Goal: Obtain resource: Download file/media

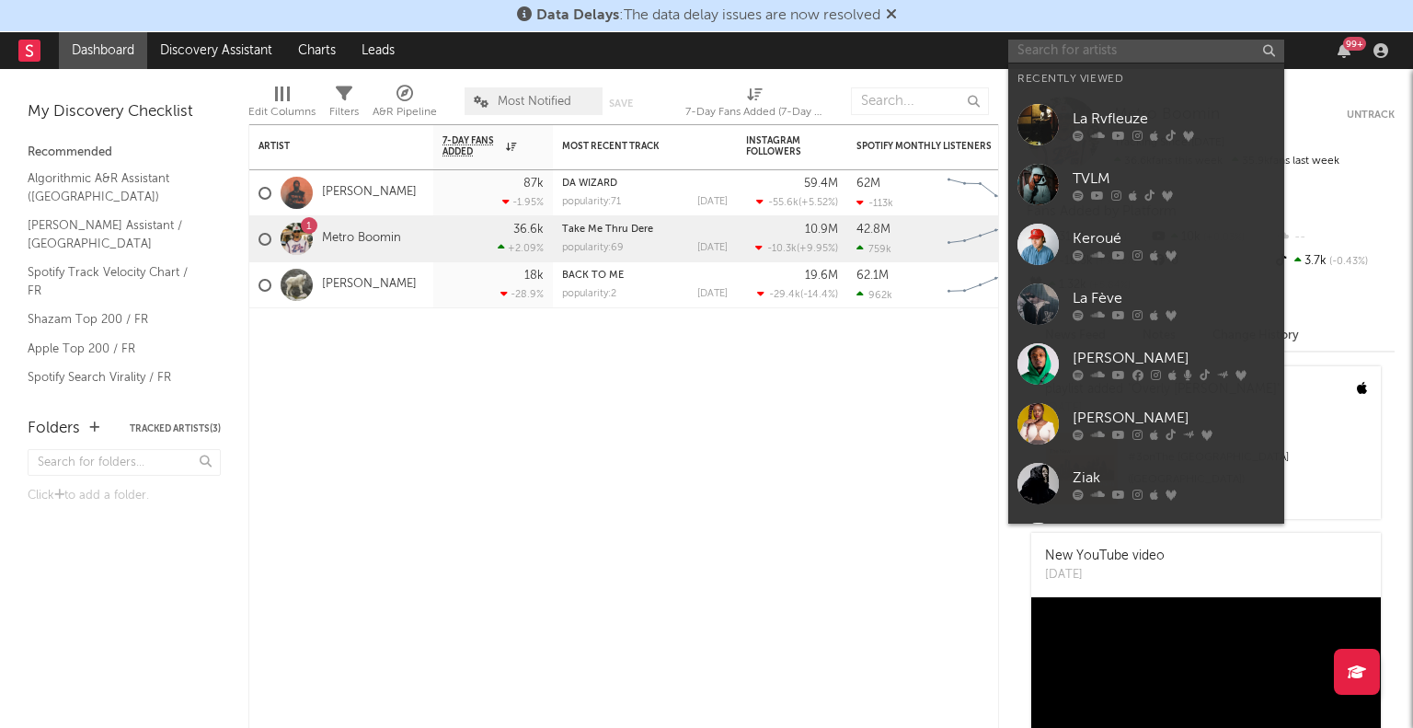
click at [1080, 45] on input "text" at bounding box center [1146, 51] width 276 height 23
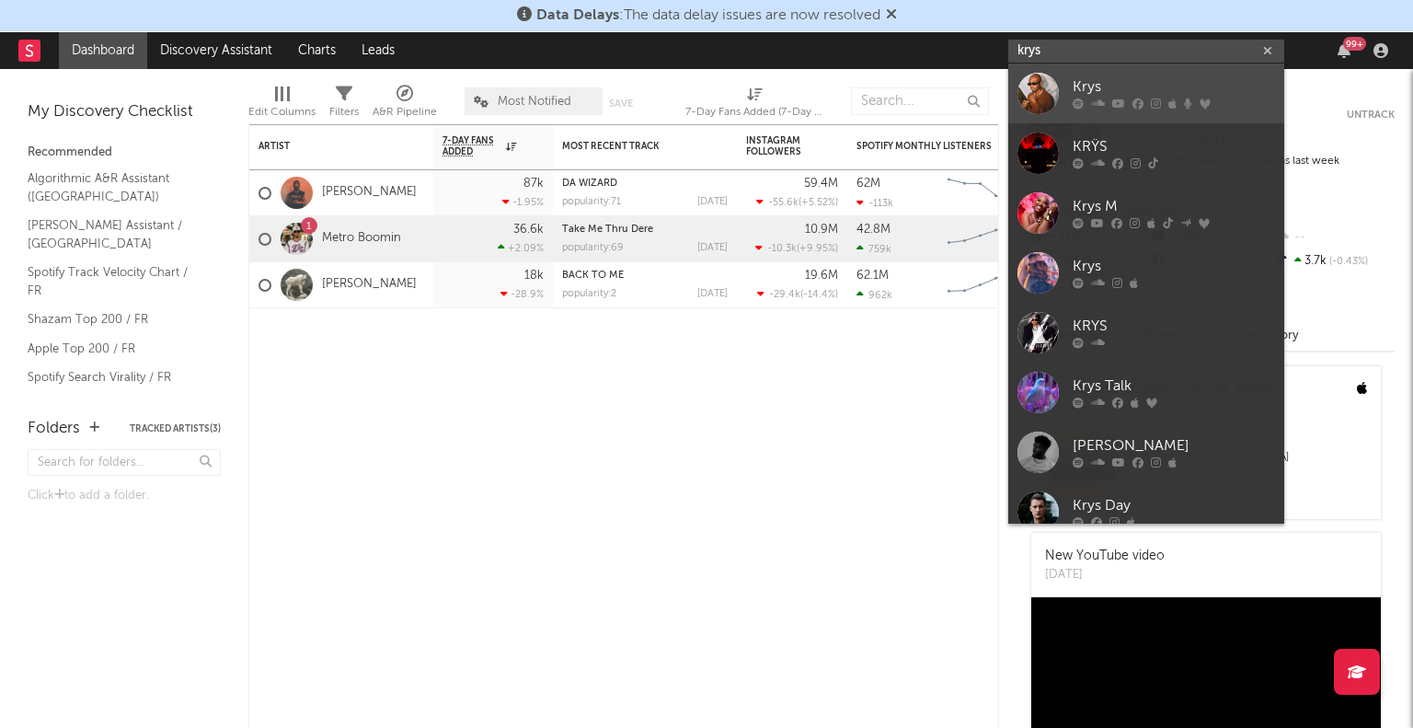
type input "krys"
click at [1071, 89] on link "Krys" at bounding box center [1146, 93] width 276 height 60
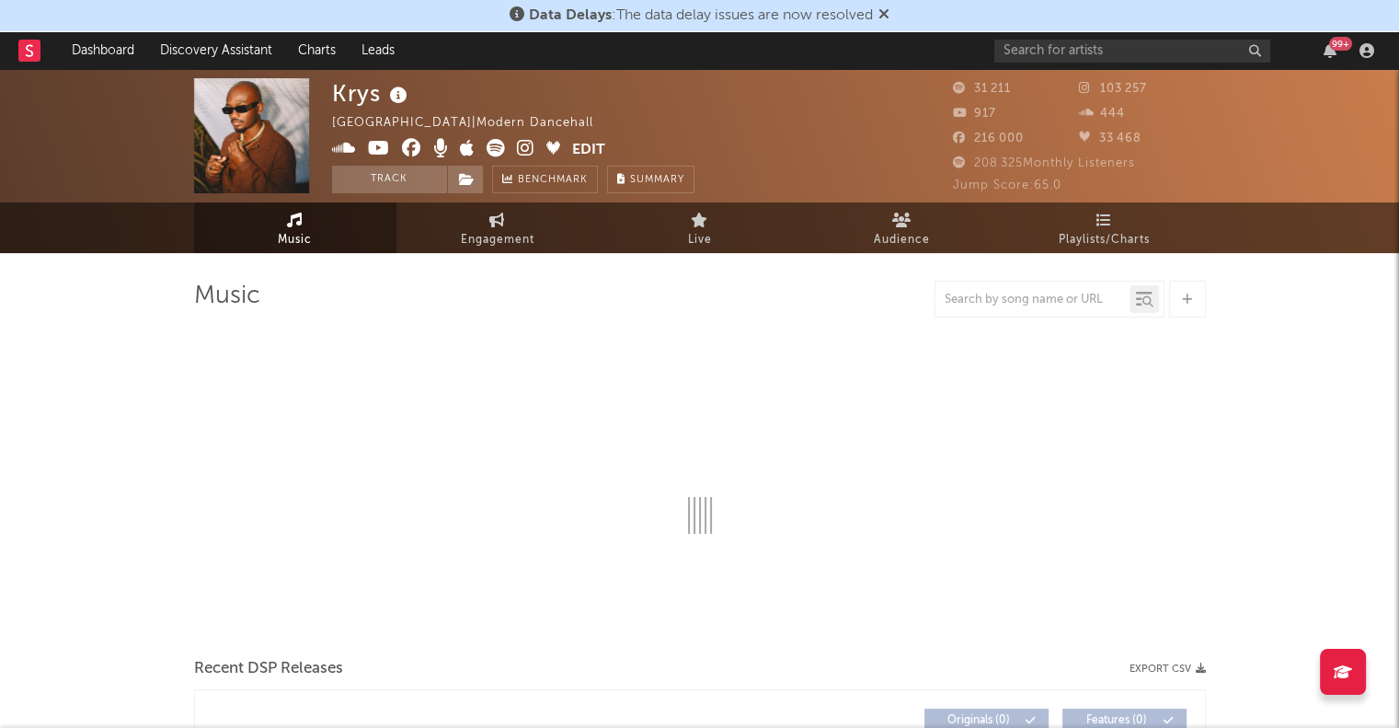
select select "6m"
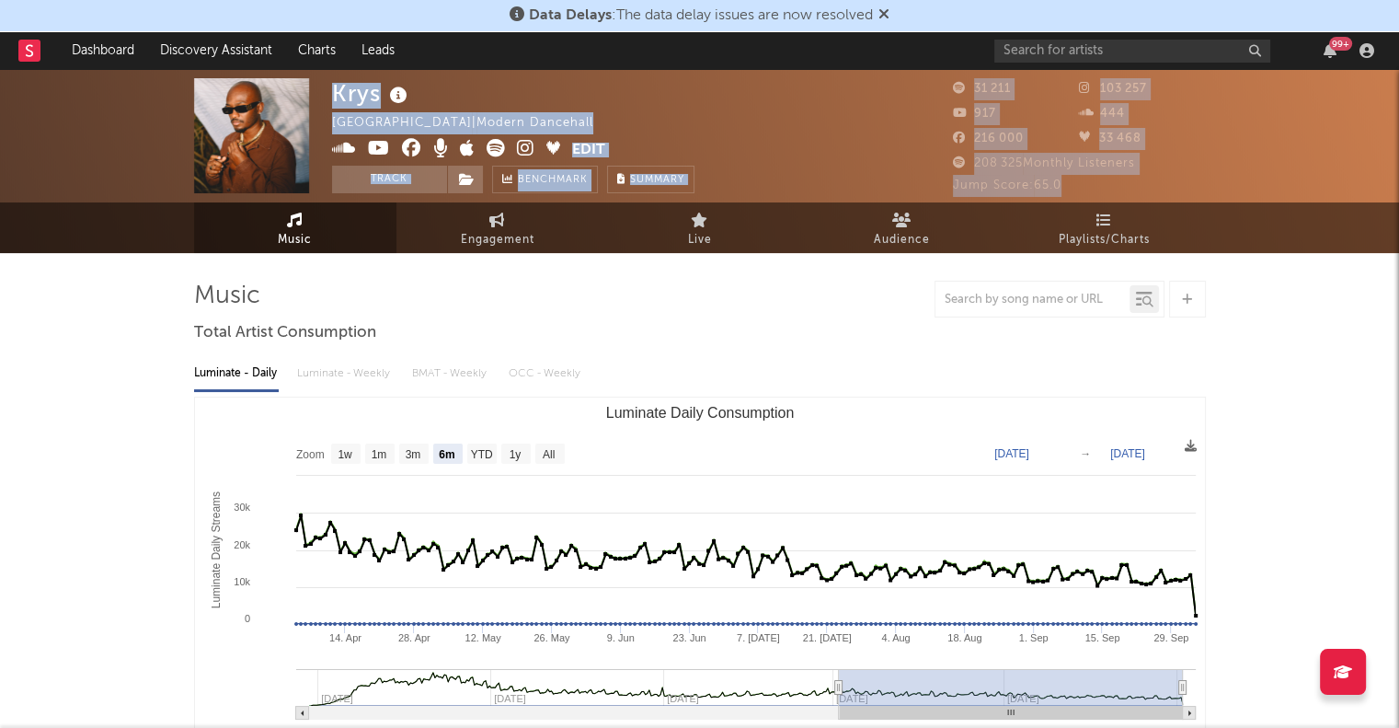
drag, startPoint x: 1077, startPoint y: 187, endPoint x: 913, endPoint y: 171, distance: 164.5
click at [913, 171] on div "Krys [GEOGRAPHIC_DATA] | Modern Dancehall Edit Track Benchmark Summary 31 211 1…" at bounding box center [699, 135] width 1399 height 133
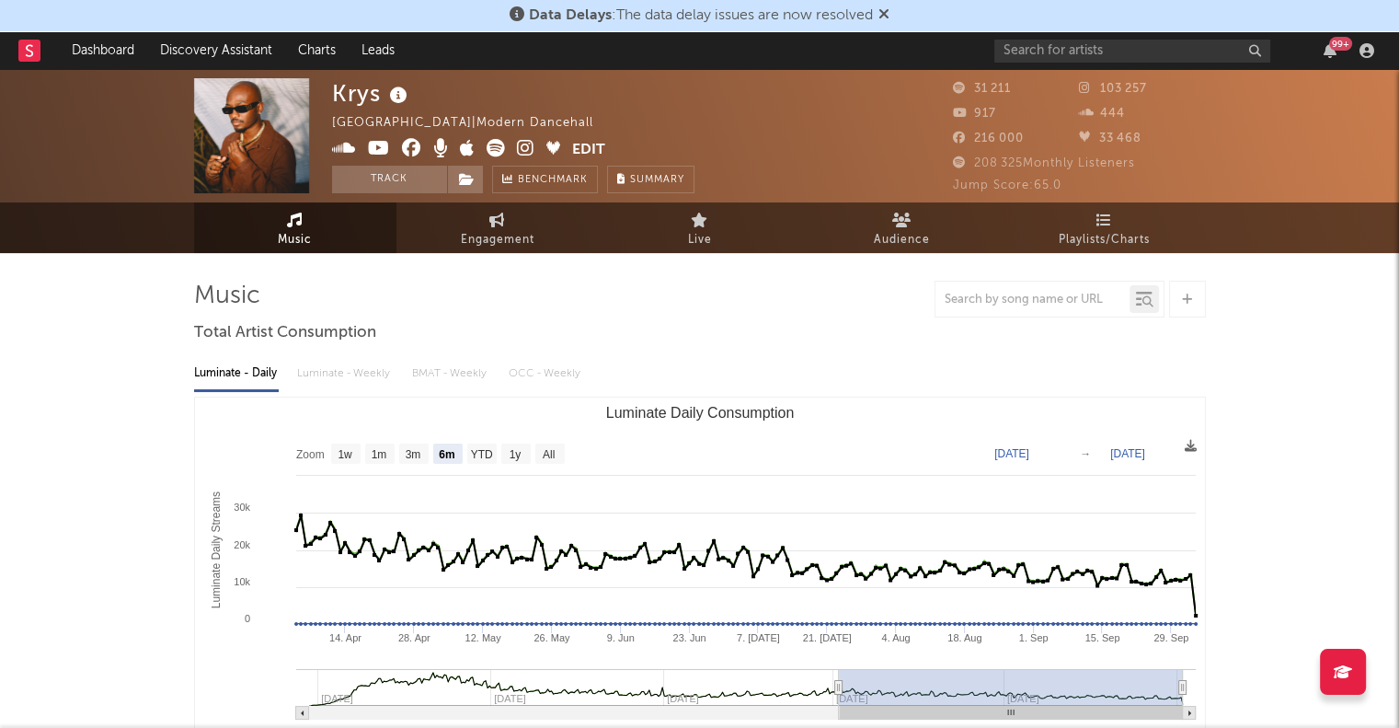
click at [913, 171] on div "Krys [GEOGRAPHIC_DATA] | Modern Dancehall Edit Track Benchmark Summary" at bounding box center [631, 135] width 598 height 115
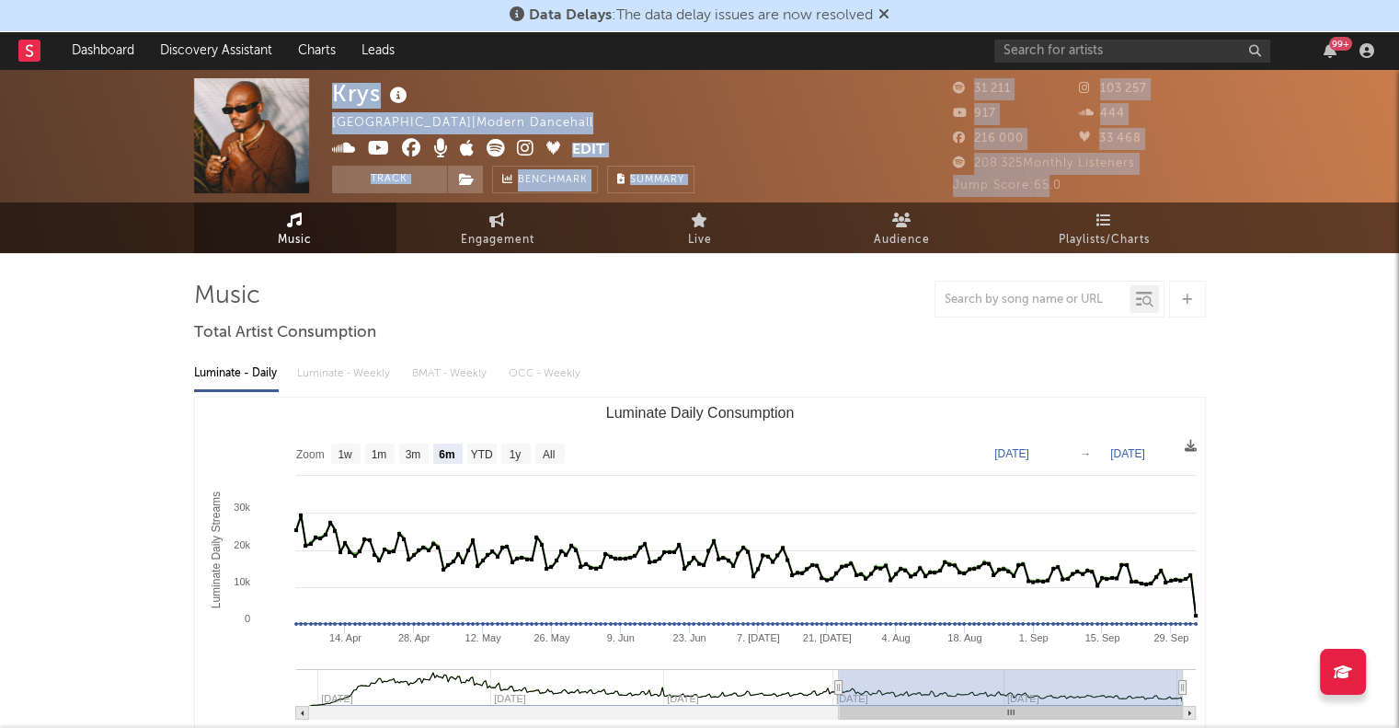
drag, startPoint x: 913, startPoint y: 171, endPoint x: 1052, endPoint y: 177, distance: 139.0
click at [1052, 177] on div "Krys [GEOGRAPHIC_DATA] | Modern Dancehall Edit Track Benchmark Summary 31 211 1…" at bounding box center [699, 135] width 1399 height 133
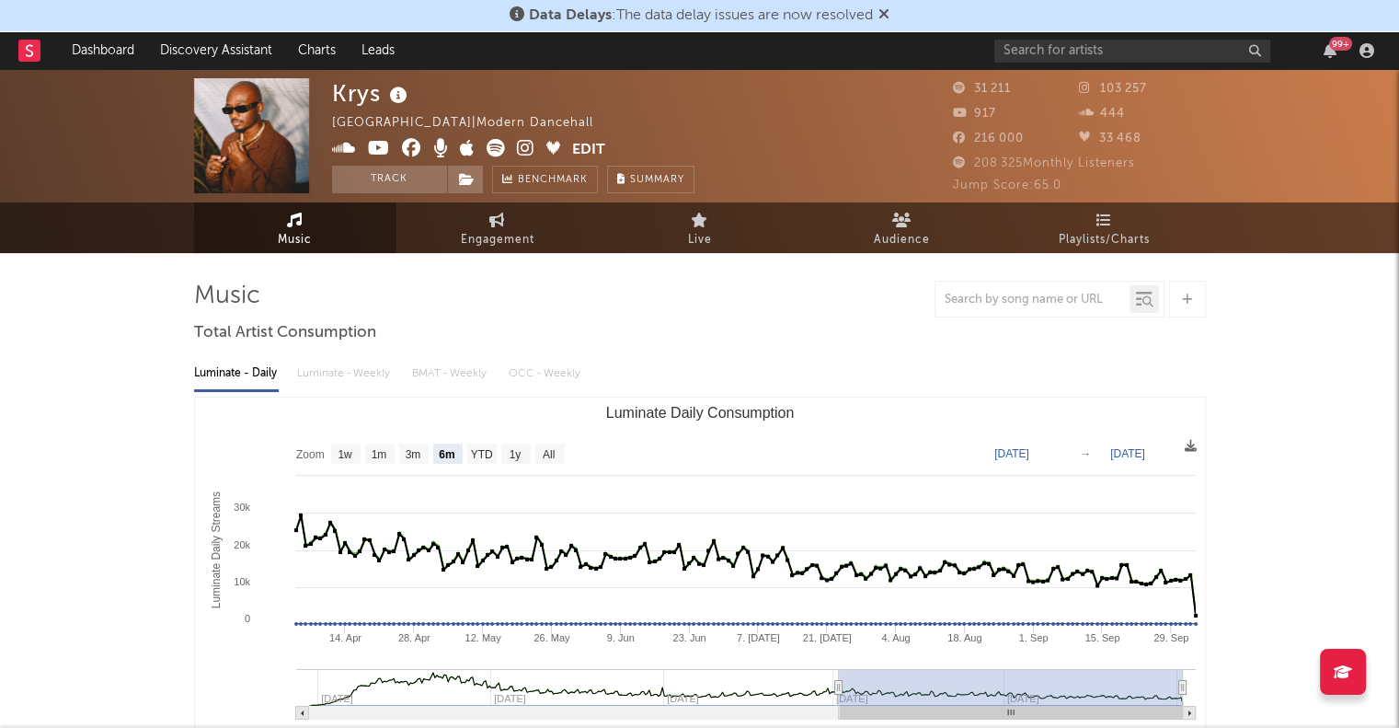
click at [1082, 178] on div "Jump Score: 65.0" at bounding box center [1079, 186] width 253 height 22
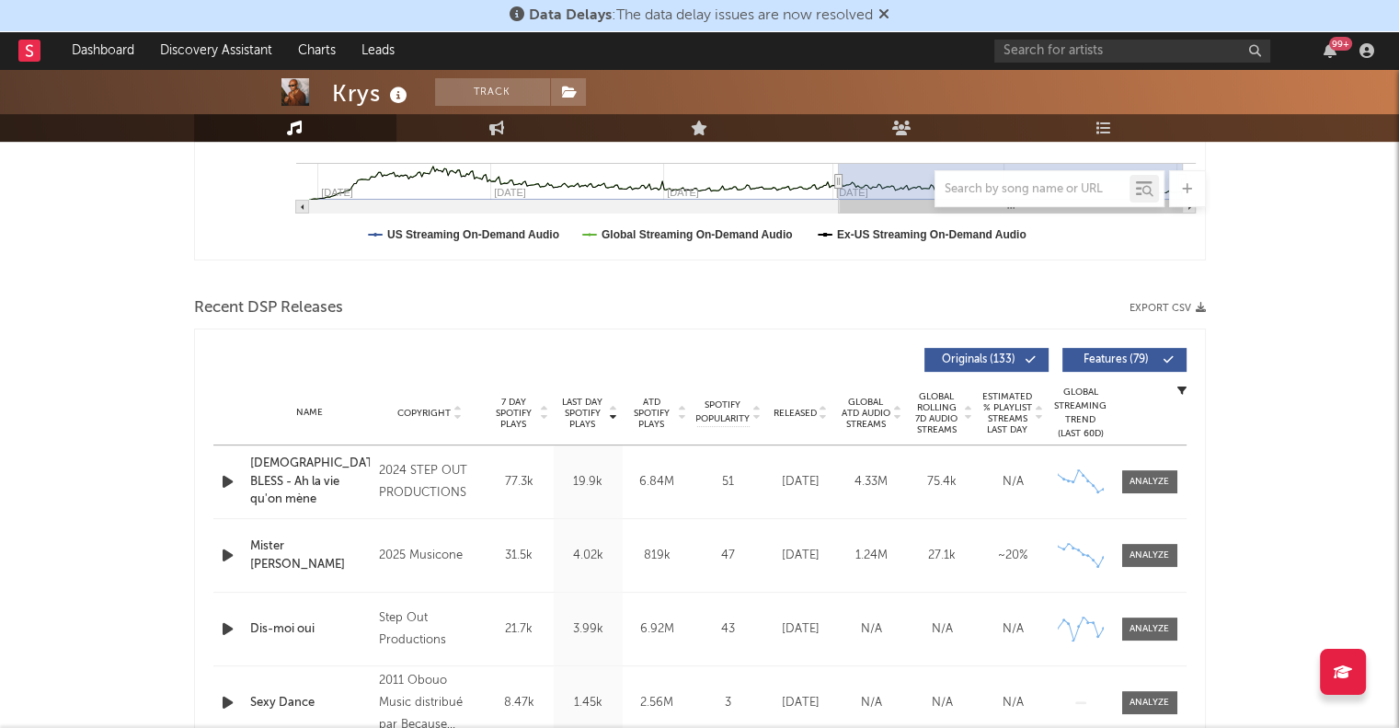
scroll to position [508, 0]
click at [1191, 304] on button "Export CSV" at bounding box center [1167, 306] width 76 height 11
